Goal: Information Seeking & Learning: Learn about a topic

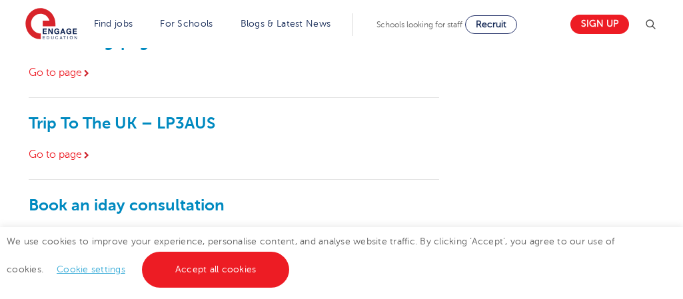
scroll to position [480, 0]
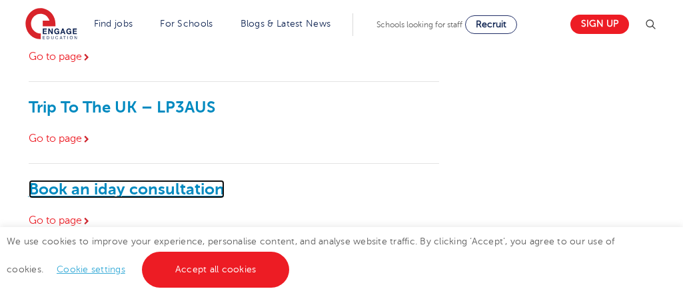
click at [152, 193] on link "Book an iday consultation" at bounding box center [127, 189] width 196 height 19
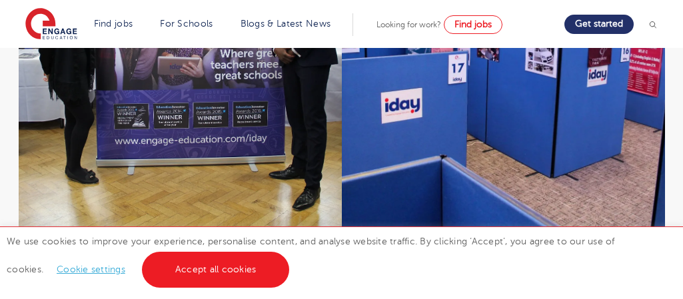
scroll to position [892, 0]
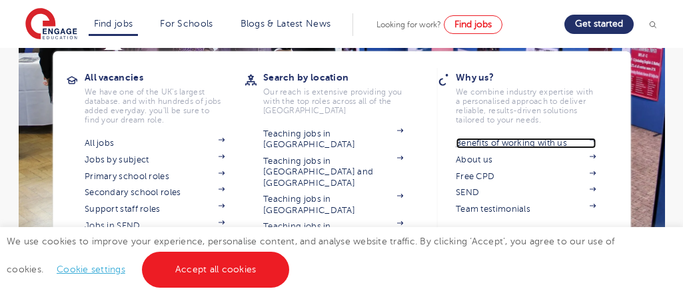
click at [516, 143] on link "Benefits of working with us" at bounding box center [526, 143] width 140 height 11
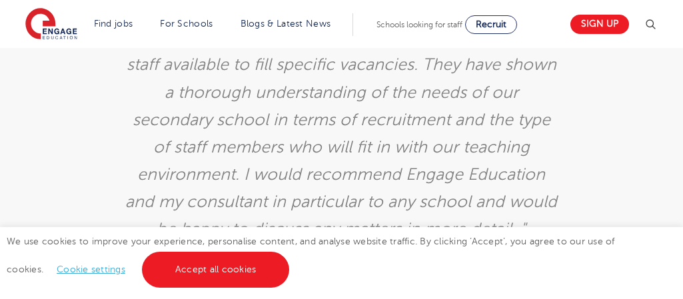
scroll to position [2634, 0]
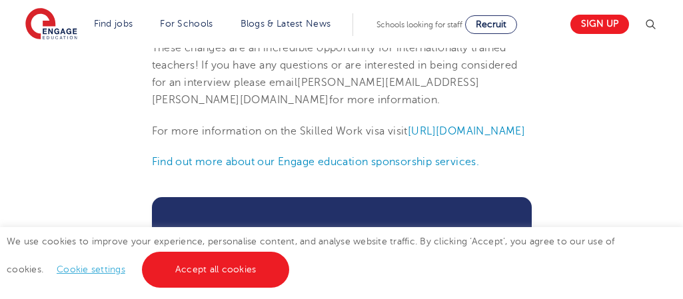
scroll to position [903, 0]
